Goal: Transaction & Acquisition: Purchase product/service

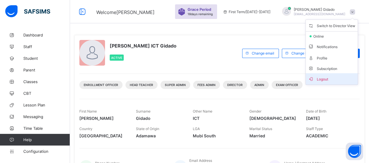
click at [323, 77] on span "Logout" at bounding box center [331, 79] width 47 height 7
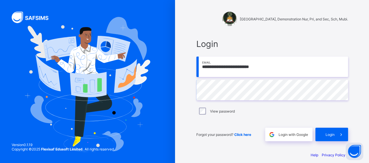
drag, startPoint x: 272, startPoint y: 69, endPoint x: 201, endPoint y: 73, distance: 71.3
click at [201, 73] on input "**********" at bounding box center [272, 67] width 152 height 20
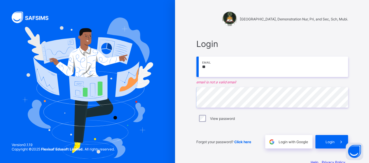
type input "**********"
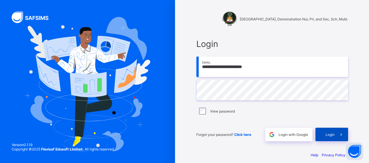
click at [324, 133] on div "Login" at bounding box center [331, 134] width 33 height 13
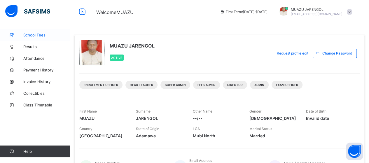
click at [37, 37] on span "School Fees" at bounding box center [46, 35] width 47 height 5
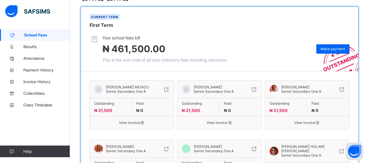
scroll to position [58, 0]
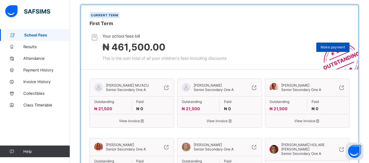
click at [337, 46] on span "Make payment" at bounding box center [333, 47] width 25 height 4
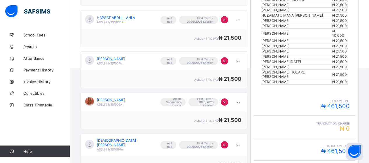
scroll to position [175, 0]
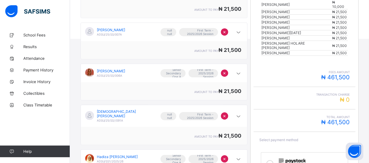
click at [272, 160] on icon at bounding box center [269, 163] width 7 height 7
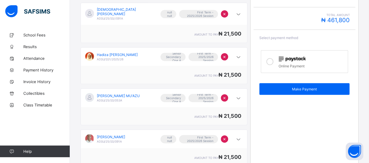
scroll to position [292, 0]
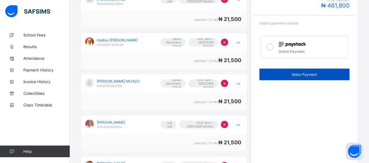
click at [302, 69] on div "Make Payment" at bounding box center [304, 75] width 90 height 12
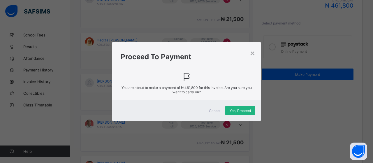
click at [242, 108] on div "Yes, Proceed" at bounding box center [241, 110] width 30 height 9
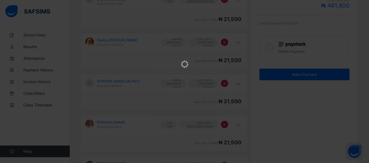
scroll to position [0, 0]
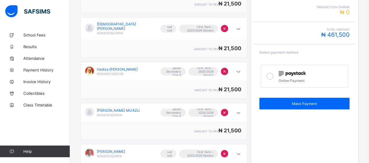
click at [271, 73] on icon at bounding box center [269, 76] width 7 height 7
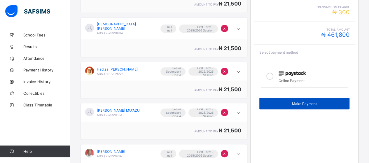
click at [286, 102] on span "Make Payment" at bounding box center [305, 104] width 82 height 4
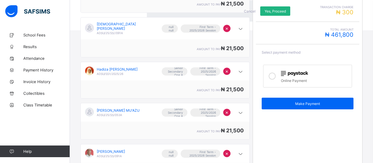
click at [265, 13] on span "Yes, Proceed" at bounding box center [275, 11] width 21 height 4
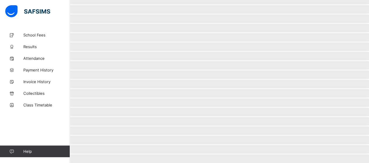
scroll to position [56, 0]
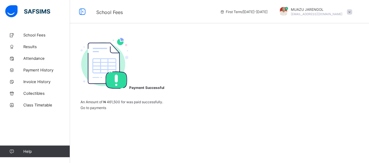
click at [352, 12] on span at bounding box center [349, 11] width 5 height 5
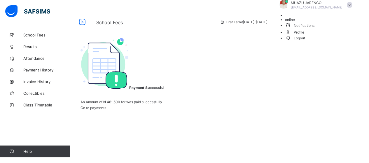
click at [305, 41] on span "Logout" at bounding box center [295, 38] width 20 height 6
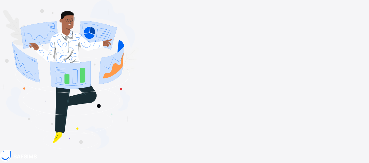
drag, startPoint x: 264, startPoint y: 64, endPoint x: 201, endPoint y: 75, distance: 64.2
type input "**********"
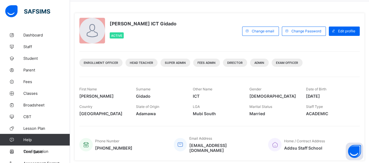
scroll to position [29, 0]
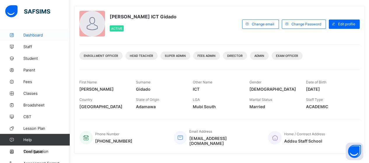
click at [34, 35] on span "Dashboard" at bounding box center [46, 35] width 47 height 5
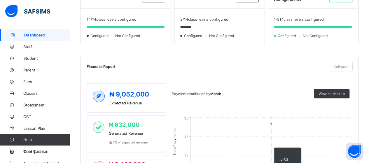
scroll to position [146, 0]
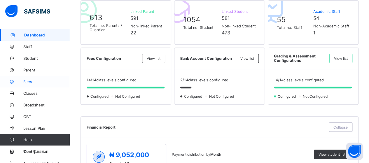
click at [28, 79] on span "Fees" at bounding box center [46, 81] width 47 height 5
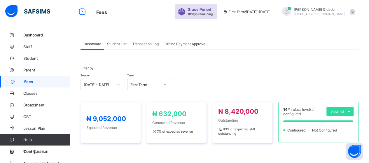
click at [138, 43] on span "Transaction Log" at bounding box center [145, 44] width 26 height 4
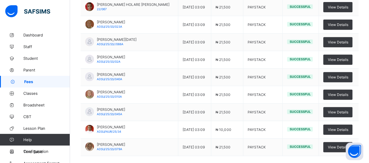
scroll to position [152, 0]
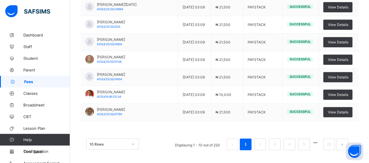
click at [135, 144] on div "10 Rows" at bounding box center [112, 144] width 53 height 11
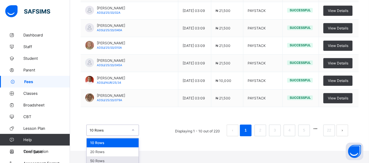
click at [131, 157] on div "50 Rows" at bounding box center [113, 160] width 52 height 9
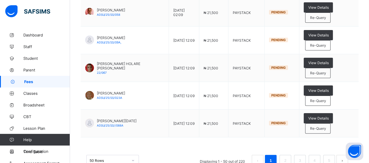
scroll to position [1140, 0]
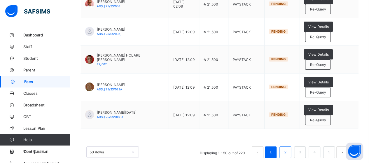
click at [291, 146] on li "2" at bounding box center [286, 152] width 12 height 12
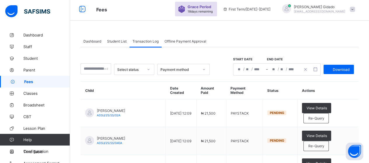
scroll to position [2, 0]
click at [121, 41] on span "Student List" at bounding box center [117, 41] width 20 height 4
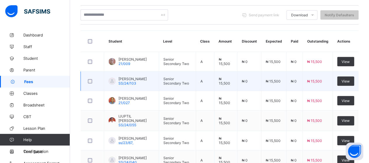
scroll to position [0, 0]
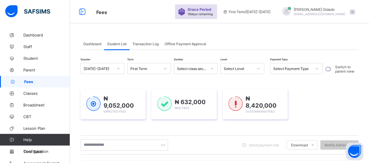
click at [142, 43] on span "Transaction Log" at bounding box center [145, 44] width 26 height 4
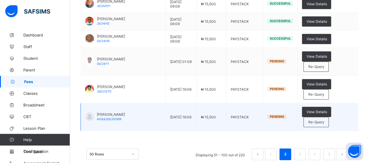
scroll to position [1291, 0]
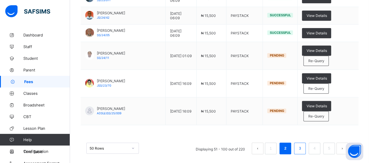
drag, startPoint x: 303, startPoint y: 144, endPoint x: 302, endPoint y: 138, distance: 5.7
click at [303, 145] on link "3" at bounding box center [300, 149] width 6 height 8
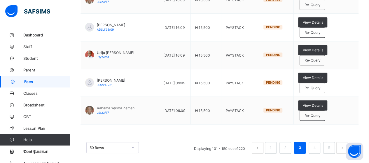
scroll to position [1324, 0]
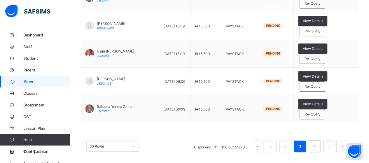
click at [316, 143] on link "4" at bounding box center [315, 147] width 6 height 8
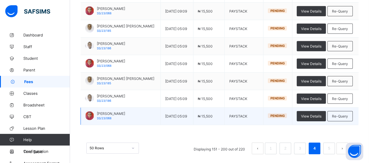
scroll to position [848, 0]
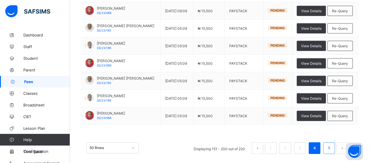
click at [332, 145] on link "5" at bounding box center [329, 148] width 6 height 8
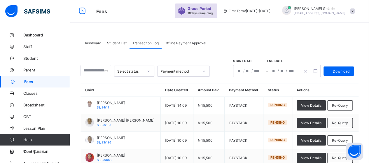
scroll to position [0, 0]
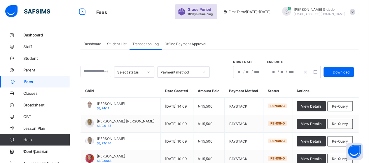
click at [92, 43] on span "Dashboard" at bounding box center [92, 44] width 18 height 4
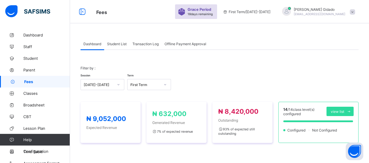
click at [146, 43] on span "Transaction Log" at bounding box center [145, 44] width 26 height 4
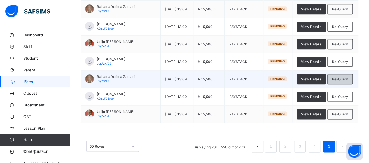
scroll to position [326, 0]
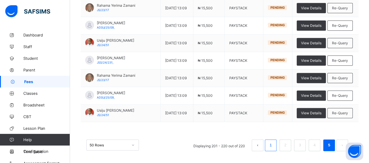
click at [273, 144] on link "1" at bounding box center [271, 146] width 6 height 8
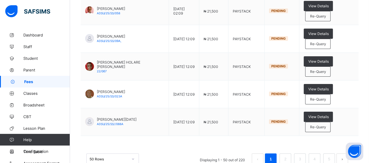
scroll to position [1140, 0]
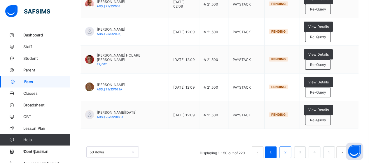
click at [291, 146] on li "2" at bounding box center [286, 152] width 12 height 12
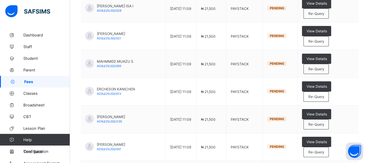
scroll to position [965, 0]
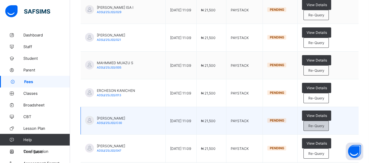
click at [317, 124] on span "Re-Query" at bounding box center [316, 126] width 16 height 4
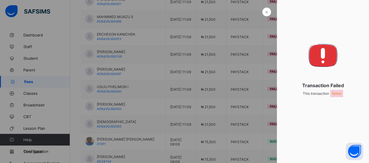
click at [263, 87] on div at bounding box center [184, 81] width 369 height 163
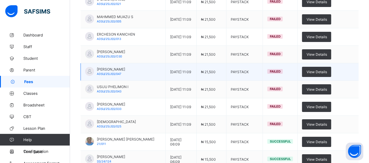
click at [359, 72] on td "View Details" at bounding box center [328, 72] width 61 height 18
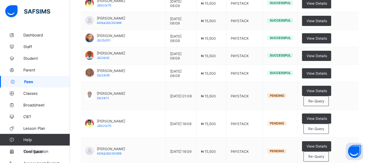
scroll to position [1179, 0]
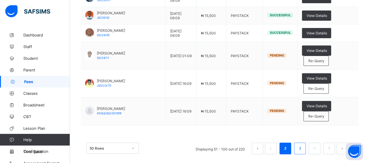
click at [306, 144] on li "3" at bounding box center [300, 149] width 12 height 12
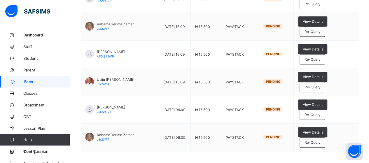
scroll to position [1324, 0]
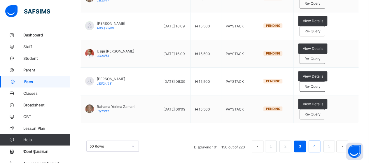
click at [317, 143] on link "4" at bounding box center [315, 147] width 6 height 8
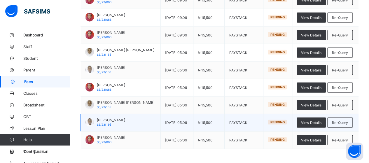
scroll to position [848, 0]
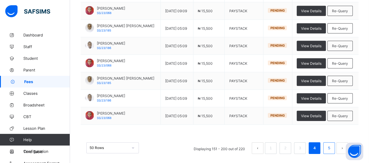
click at [332, 145] on link "5" at bounding box center [329, 148] width 6 height 8
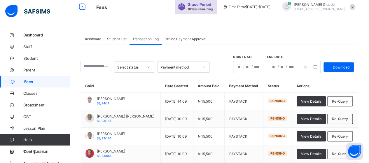
scroll to position [0, 0]
